Goal: Transaction & Acquisition: Purchase product/service

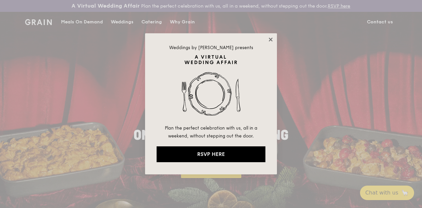
click at [271, 41] on icon at bounding box center [271, 40] width 6 height 6
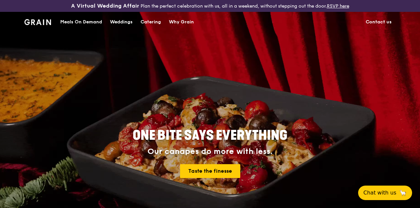
click at [90, 29] on div "Meals On Demand" at bounding box center [81, 22] width 42 height 20
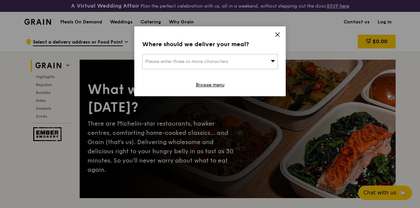
scroll to position [66, 0]
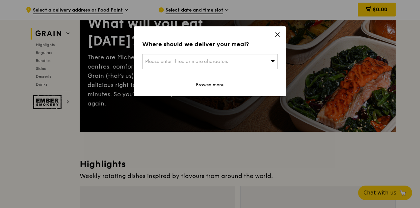
click at [250, 60] on div "Please enter three or more characters" at bounding box center [210, 61] width 136 height 15
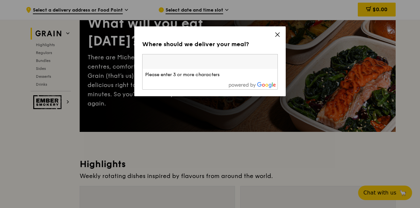
click at [276, 33] on icon at bounding box center [278, 35] width 4 height 4
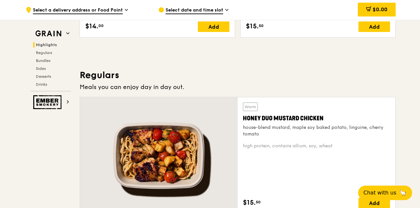
scroll to position [330, 0]
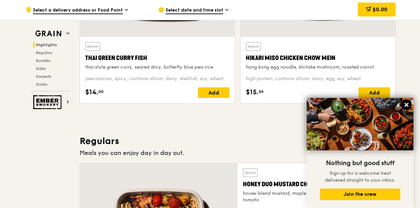
click at [408, 105] on icon at bounding box center [407, 105] width 6 height 6
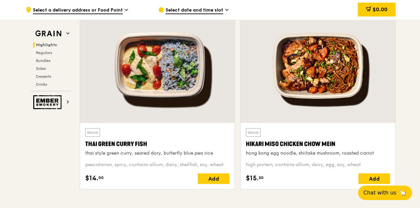
scroll to position [309, 0]
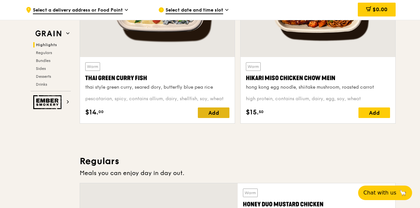
click at [217, 117] on div "Add" at bounding box center [214, 112] width 32 height 11
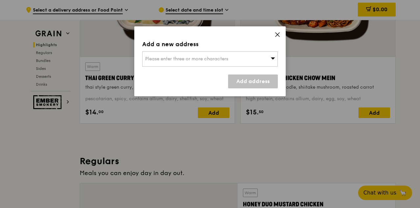
click at [244, 64] on div "Please enter three or more characters" at bounding box center [210, 58] width 136 height 15
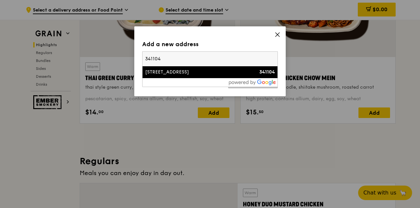
type input "341104"
click at [191, 71] on div "[STREET_ADDRESS]" at bounding box center [194, 72] width 98 height 7
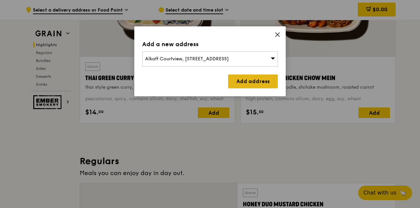
click at [244, 77] on link "Add address" at bounding box center [253, 81] width 50 height 14
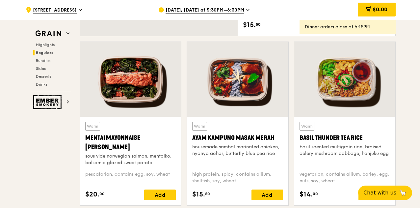
scroll to position [507, 0]
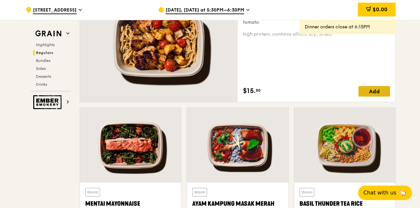
click at [382, 91] on div "Add" at bounding box center [375, 91] width 32 height 11
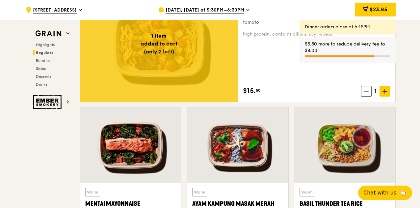
scroll to position [474, 0]
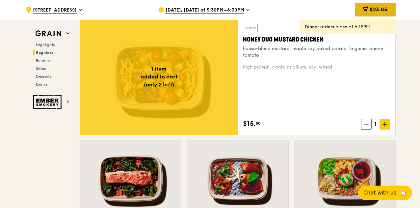
click at [382, 9] on span "$23.85" at bounding box center [379, 9] width 18 height 6
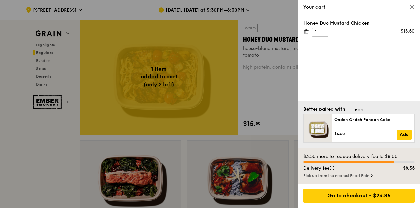
scroll to position [507, 0]
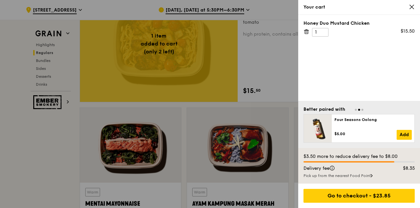
click at [355, 177] on div "Pick up from the nearest Food Point" at bounding box center [359, 175] width 111 height 5
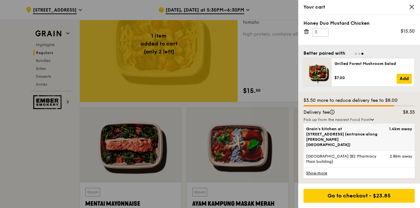
click at [342, 142] on span "Grain's kitchen at [STREET_ADDRESS] (entrance along [PERSON_NAME][GEOGRAPHIC_DA…" at bounding box center [346, 136] width 80 height 21
click at [0, 0] on input "Grain's kitchen at [STREET_ADDRESS] (entrance along [PERSON_NAME][GEOGRAPHIC_DA…" at bounding box center [0, 0] width 0 height 0
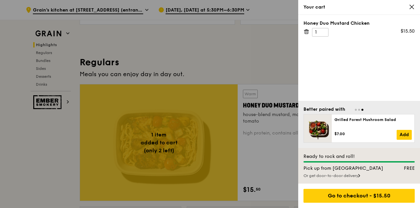
scroll to position [375, 0]
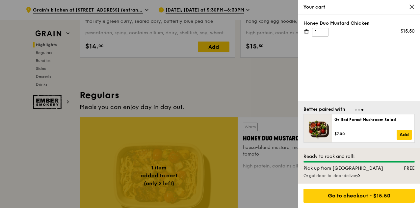
click at [359, 110] on span "Go to slide 2" at bounding box center [360, 110] width 2 height 2
click at [355, 110] on span "Go to slide 1" at bounding box center [356, 110] width 2 height 2
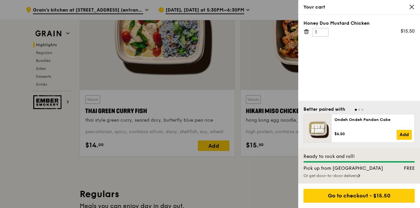
scroll to position [244, 0]
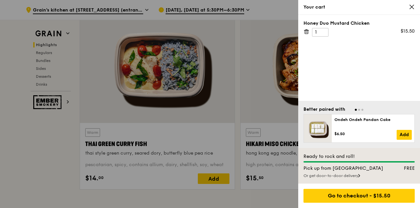
click at [215, 183] on div at bounding box center [210, 104] width 420 height 208
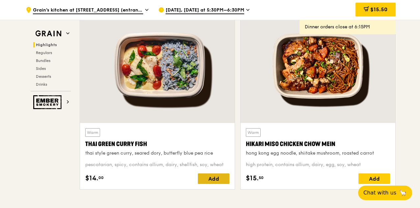
click at [214, 184] on div "Add" at bounding box center [214, 178] width 32 height 11
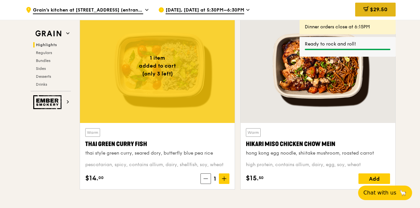
click at [383, 10] on span "$29.50" at bounding box center [378, 9] width 17 height 6
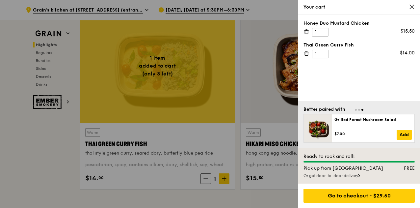
click at [347, 178] on div "Or get door-to-door delivery" at bounding box center [359, 175] width 111 height 5
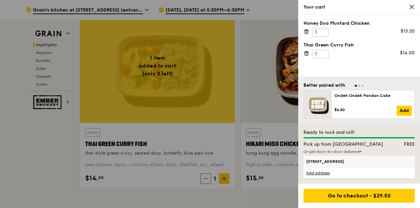
click at [343, 164] on span "[STREET_ADDRESS]" at bounding box center [346, 161] width 80 height 5
click at [0, 0] on input "[STREET_ADDRESS]" at bounding box center [0, 0] width 0 height 0
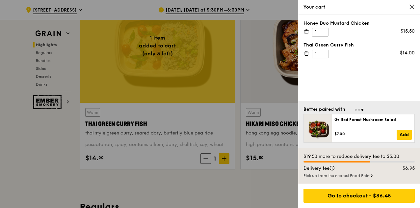
scroll to position [165, 0]
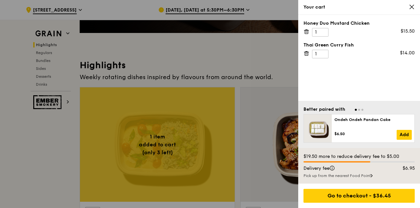
click at [413, 6] on icon at bounding box center [412, 7] width 6 height 6
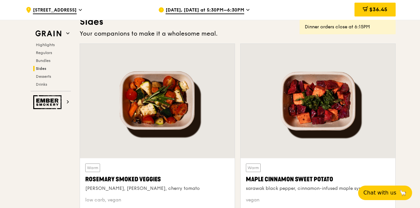
scroll to position [1549, 0]
